Goal: Task Accomplishment & Management: Use online tool/utility

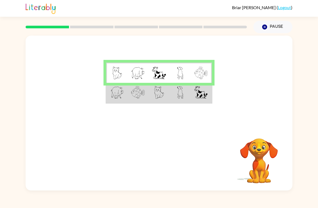
click at [158, 99] on td at bounding box center [159, 93] width 21 height 20
click at [118, 107] on div at bounding box center [159, 81] width 267 height 91
click at [118, 106] on div at bounding box center [159, 81] width 267 height 91
click at [114, 76] on img at bounding box center [117, 73] width 10 height 13
click at [204, 71] on img at bounding box center [200, 73] width 13 height 13
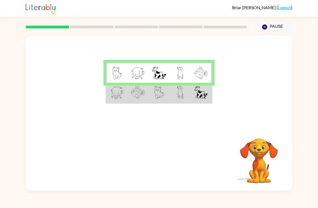
click at [177, 75] on img at bounding box center [180, 73] width 6 height 13
click at [136, 78] on img at bounding box center [138, 73] width 14 height 13
click at [154, 78] on img at bounding box center [159, 73] width 14 height 13
click at [106, 104] on div at bounding box center [159, 81] width 267 height 91
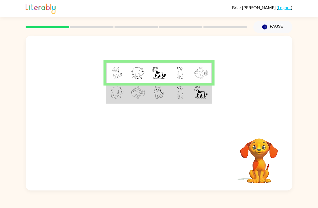
click at [106, 86] on td at bounding box center [116, 93] width 21 height 20
click at [105, 85] on div at bounding box center [159, 81] width 267 height 91
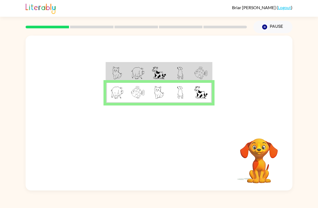
click at [267, 159] on video "Your browser must support playing .mp4 files to use Literably. Please try using…" at bounding box center [259, 157] width 54 height 54
click at [161, 160] on icon "button" at bounding box center [159, 160] width 6 height 6
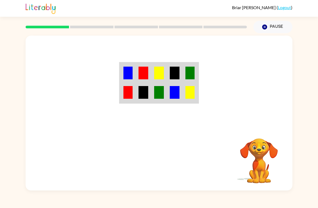
click at [136, 86] on td at bounding box center [144, 93] width 16 height 20
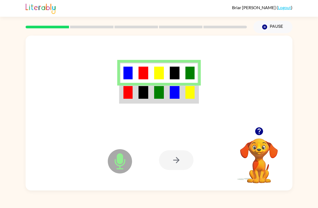
click at [161, 70] on img at bounding box center [159, 73] width 10 height 13
click at [173, 77] on img at bounding box center [175, 73] width 10 height 13
click at [194, 69] on img at bounding box center [189, 73] width 9 height 13
click at [119, 72] on div at bounding box center [159, 81] width 267 height 91
click at [127, 74] on img at bounding box center [127, 73] width 9 height 13
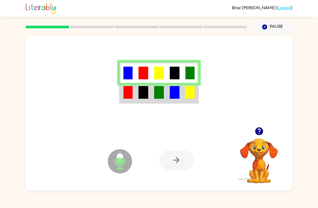
click at [169, 157] on div at bounding box center [176, 160] width 35 height 20
click at [168, 164] on div at bounding box center [176, 160] width 35 height 20
click at [174, 157] on div at bounding box center [176, 160] width 35 height 20
click at [173, 165] on div at bounding box center [176, 160] width 35 height 20
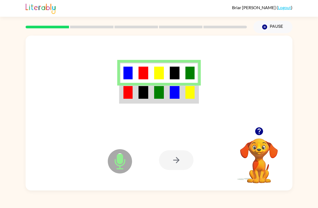
click at [173, 164] on div at bounding box center [176, 160] width 35 height 20
click at [174, 170] on div at bounding box center [176, 160] width 35 height 20
click at [174, 167] on div at bounding box center [176, 160] width 35 height 20
click at [177, 108] on div at bounding box center [159, 81] width 267 height 91
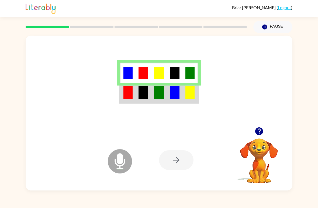
click at [177, 108] on div at bounding box center [159, 81] width 267 height 91
click at [129, 91] on img at bounding box center [127, 92] width 9 height 13
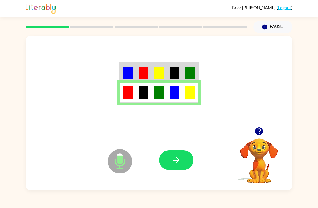
click at [144, 92] on img at bounding box center [144, 92] width 10 height 13
click at [158, 93] on img at bounding box center [159, 92] width 10 height 13
click at [128, 92] on img at bounding box center [127, 92] width 9 height 13
click at [188, 91] on img at bounding box center [189, 92] width 9 height 13
click at [162, 93] on img at bounding box center [159, 92] width 10 height 13
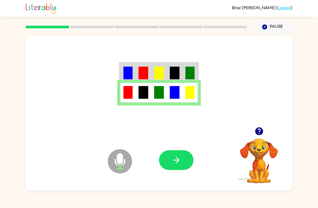
click at [151, 88] on td at bounding box center [144, 93] width 16 height 20
click at [159, 88] on img at bounding box center [159, 92] width 10 height 13
click at [171, 83] on td at bounding box center [175, 73] width 16 height 20
click at [164, 90] on img at bounding box center [159, 92] width 10 height 13
click at [175, 98] on img at bounding box center [175, 92] width 10 height 13
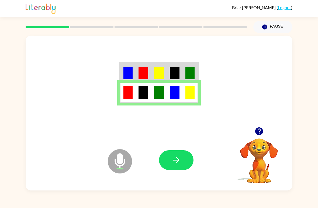
click at [182, 163] on button "button" at bounding box center [176, 160] width 35 height 20
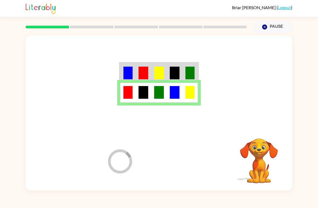
click at [181, 163] on div at bounding box center [199, 160] width 80 height 61
click at [174, 160] on div at bounding box center [199, 160] width 80 height 61
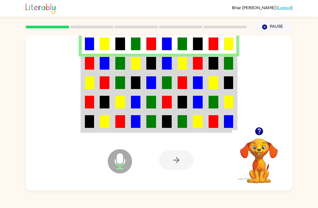
click at [219, 62] on td at bounding box center [214, 63] width 16 height 19
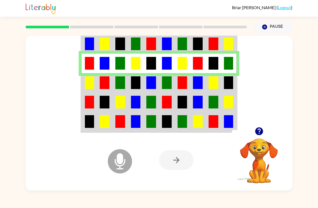
click at [264, 174] on video "Your browser must support playing .mp4 files to use Literably. Please try using…" at bounding box center [259, 157] width 54 height 54
click at [236, 156] on video "Your browser must support playing .mp4 files to use Literably. Please try using…" at bounding box center [259, 157] width 54 height 54
click at [241, 161] on video "Your browser must support playing .mp4 files to use Literably. Please try using…" at bounding box center [259, 157] width 54 height 54
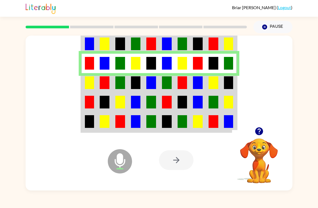
click at [256, 123] on div at bounding box center [159, 81] width 267 height 91
click at [260, 130] on icon "button" at bounding box center [258, 130] width 9 height 9
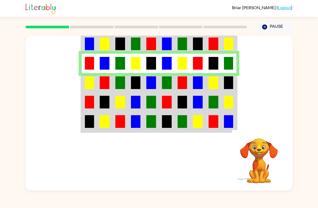
click at [230, 82] on img at bounding box center [228, 82] width 9 height 13
click at [241, 94] on div at bounding box center [159, 81] width 267 height 91
click at [240, 95] on div at bounding box center [159, 81] width 267 height 91
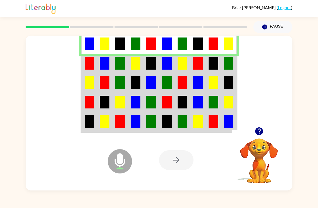
click at [125, 164] on icon at bounding box center [120, 161] width 24 height 24
click at [182, 156] on div at bounding box center [176, 160] width 35 height 20
click at [232, 64] on img at bounding box center [228, 63] width 9 height 13
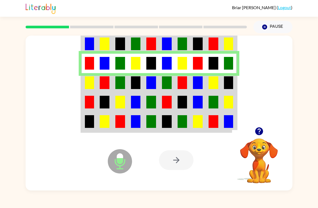
click at [288, 18] on div "Pause Pause" at bounding box center [273, 27] width 46 height 19
click at [279, 26] on button "Pause Pause" at bounding box center [272, 27] width 39 height 12
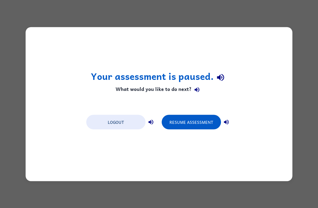
click at [190, 125] on button "Resume Assessment" at bounding box center [191, 122] width 59 height 15
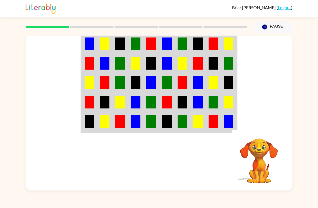
click at [279, 28] on button "Pause Pause" at bounding box center [272, 27] width 39 height 12
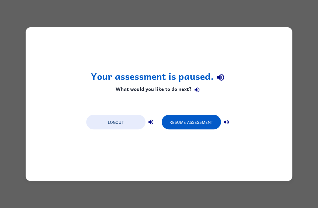
click at [196, 123] on button "Resume Assessment" at bounding box center [191, 122] width 59 height 15
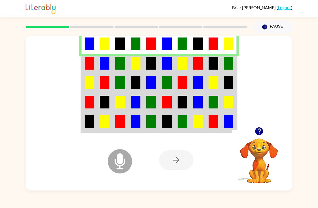
click at [232, 72] on td at bounding box center [229, 63] width 16 height 19
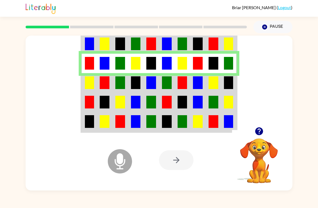
click at [94, 85] on img at bounding box center [89, 82] width 9 height 13
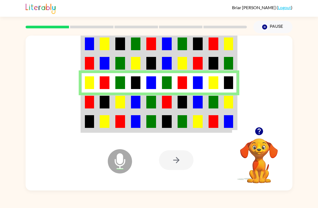
click at [159, 111] on td at bounding box center [151, 101] width 16 height 19
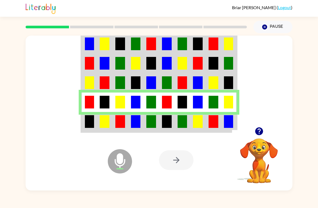
click at [182, 120] on img at bounding box center [183, 121] width 10 height 13
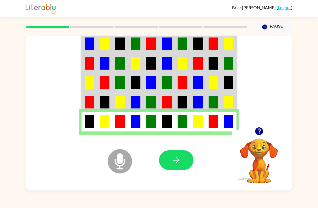
click at [177, 165] on button "button" at bounding box center [176, 160] width 35 height 20
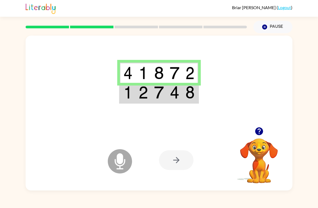
click at [183, 98] on td at bounding box center [190, 93] width 16 height 20
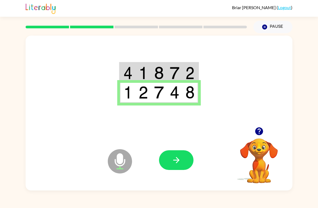
click at [175, 163] on icon "button" at bounding box center [176, 159] width 9 height 9
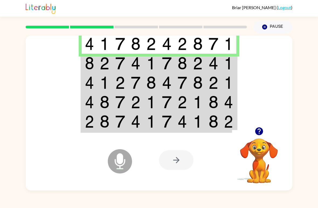
click at [102, 66] on img at bounding box center [105, 63] width 10 height 13
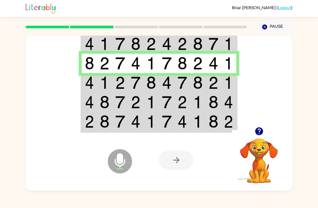
click at [96, 85] on td at bounding box center [89, 82] width 16 height 19
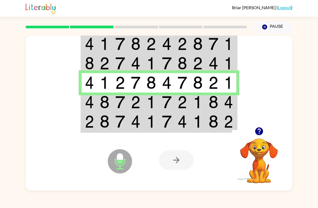
click at [132, 104] on img at bounding box center [136, 102] width 10 height 13
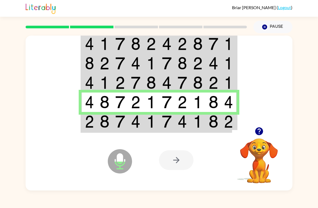
click at [179, 131] on td at bounding box center [183, 122] width 16 height 20
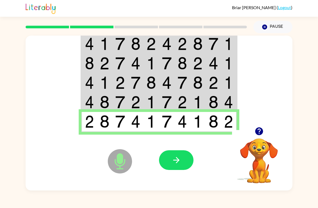
click at [162, 171] on icon "Microphone The Microphone is here when it is your turn to talk" at bounding box center [146, 168] width 81 height 40
click at [168, 153] on button "button" at bounding box center [176, 160] width 35 height 20
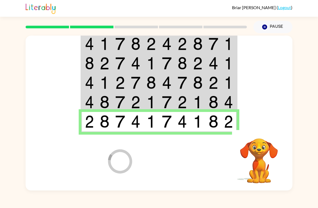
click at [175, 167] on div at bounding box center [199, 160] width 80 height 61
click at [193, 156] on div at bounding box center [199, 160] width 80 height 61
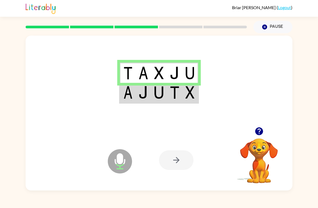
click at [146, 88] on img at bounding box center [144, 92] width 10 height 13
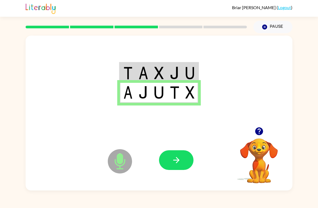
click at [177, 170] on button "button" at bounding box center [176, 160] width 35 height 20
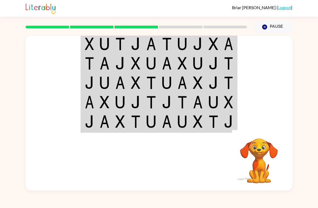
click at [230, 47] on img at bounding box center [228, 43] width 9 height 13
click at [259, 167] on video "Your browser must support playing .mp4 files to use Literably. Please try using…" at bounding box center [259, 157] width 54 height 54
click at [84, 43] on td at bounding box center [89, 43] width 16 height 20
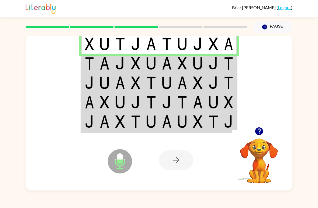
click at [190, 64] on td at bounding box center [198, 63] width 16 height 19
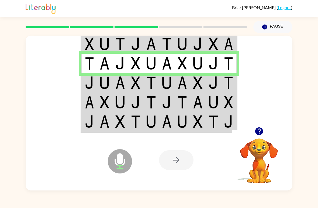
click at [124, 81] on img at bounding box center [120, 82] width 10 height 13
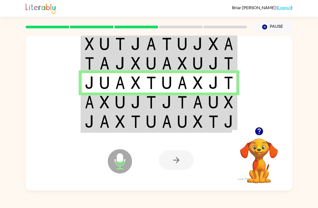
click at [164, 105] on img at bounding box center [167, 102] width 10 height 13
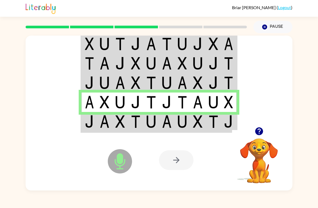
click at [222, 135] on div at bounding box center [199, 160] width 80 height 61
click at [216, 121] on img at bounding box center [214, 121] width 10 height 13
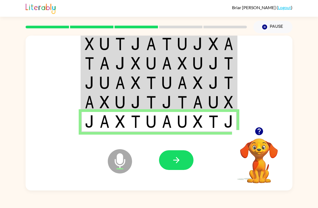
click at [176, 156] on icon "button" at bounding box center [176, 159] width 9 height 9
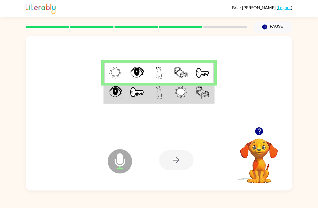
click at [166, 96] on td at bounding box center [159, 93] width 22 height 20
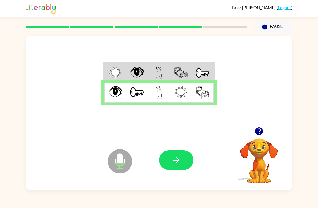
click at [174, 163] on icon "button" at bounding box center [176, 159] width 9 height 9
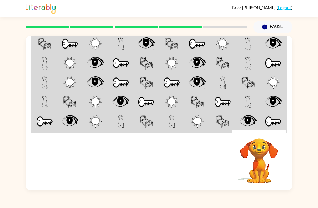
click at [50, 44] on img at bounding box center [44, 43] width 13 height 13
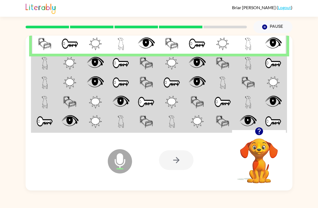
click at [54, 39] on td at bounding box center [45, 43] width 26 height 20
click at [89, 70] on img at bounding box center [95, 63] width 17 height 13
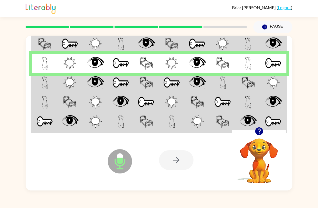
click at [57, 90] on td at bounding box center [45, 82] width 26 height 19
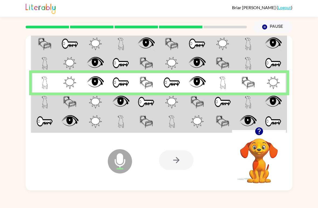
click at [111, 106] on td at bounding box center [121, 101] width 26 height 19
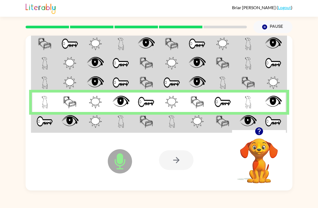
click at [86, 137] on div "Microphone The Microphone is here when it is your turn to talk" at bounding box center [107, 148] width 54 height 36
click at [85, 123] on td at bounding box center [96, 122] width 26 height 20
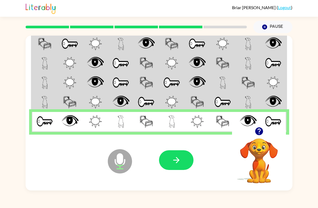
click at [178, 158] on icon "button" at bounding box center [176, 160] width 6 height 6
